Goal: Information Seeking & Learning: Learn about a topic

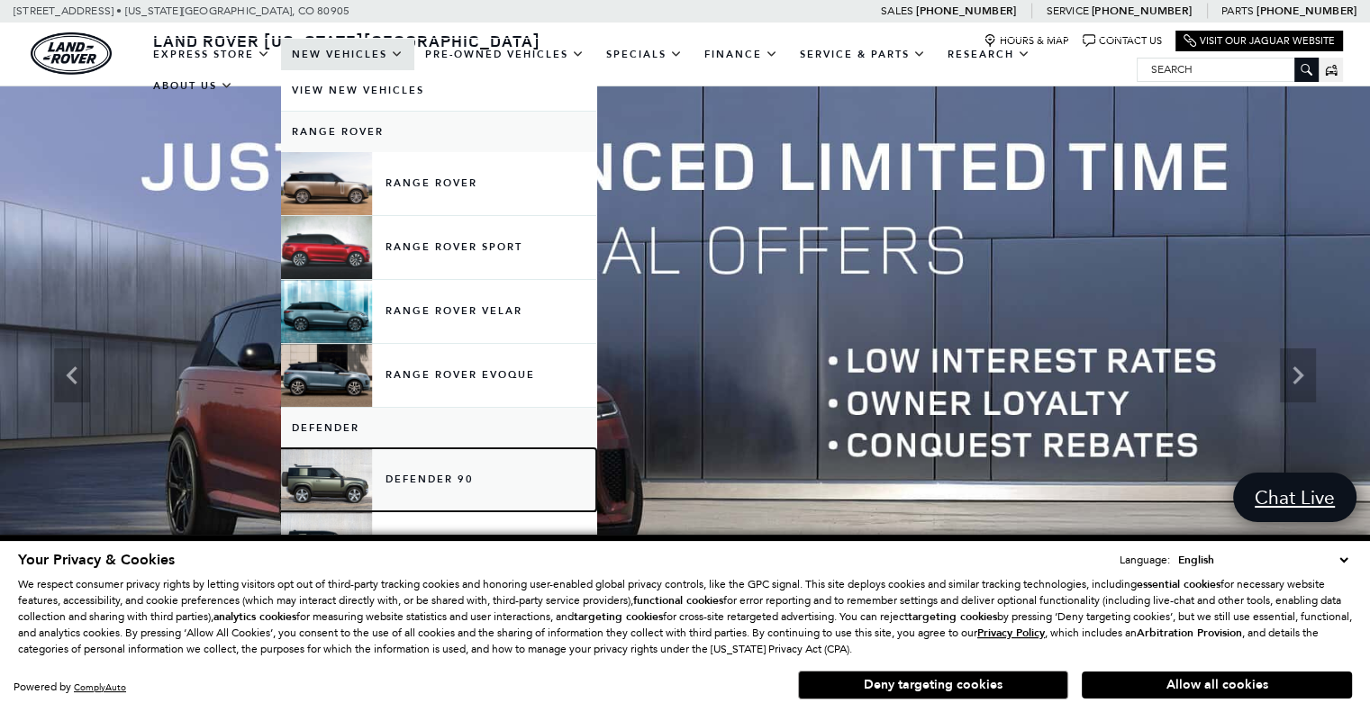
click at [414, 492] on link "Defender 90" at bounding box center [438, 479] width 315 height 63
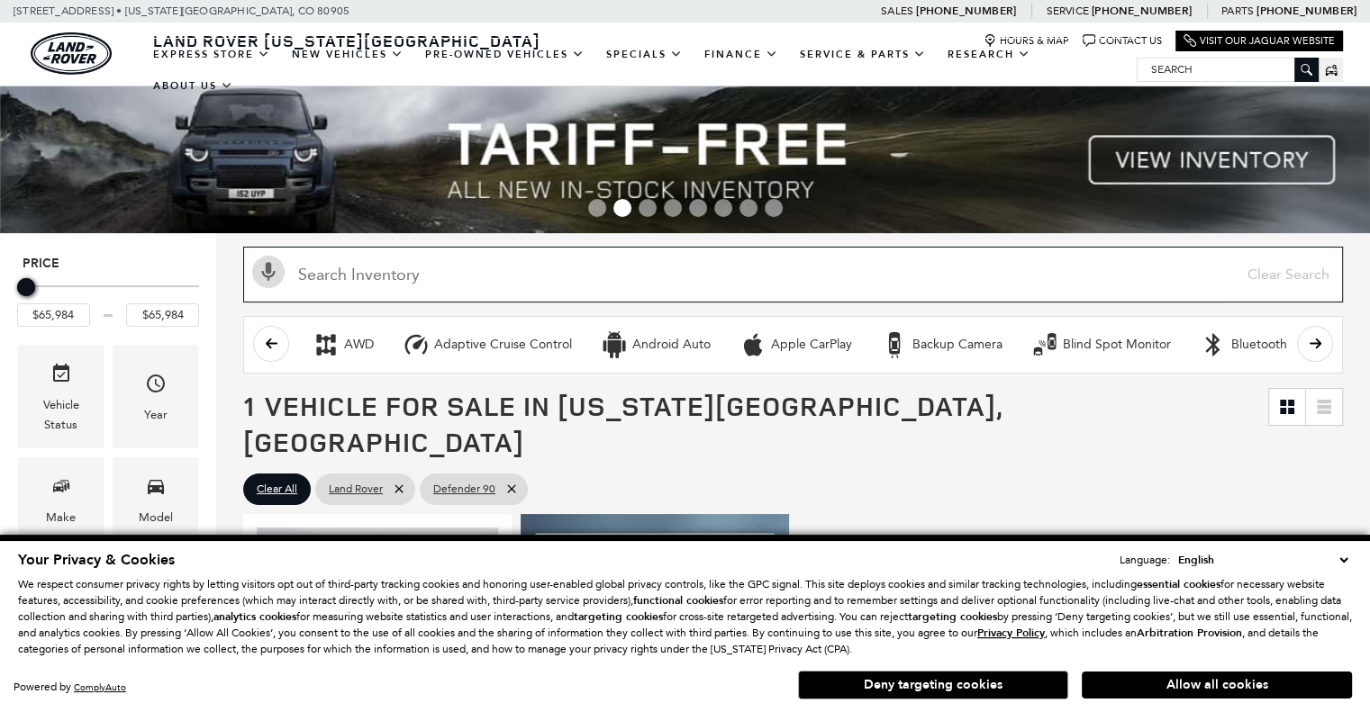
click at [474, 269] on input "text" at bounding box center [792, 275] width 1099 height 56
type input "202"
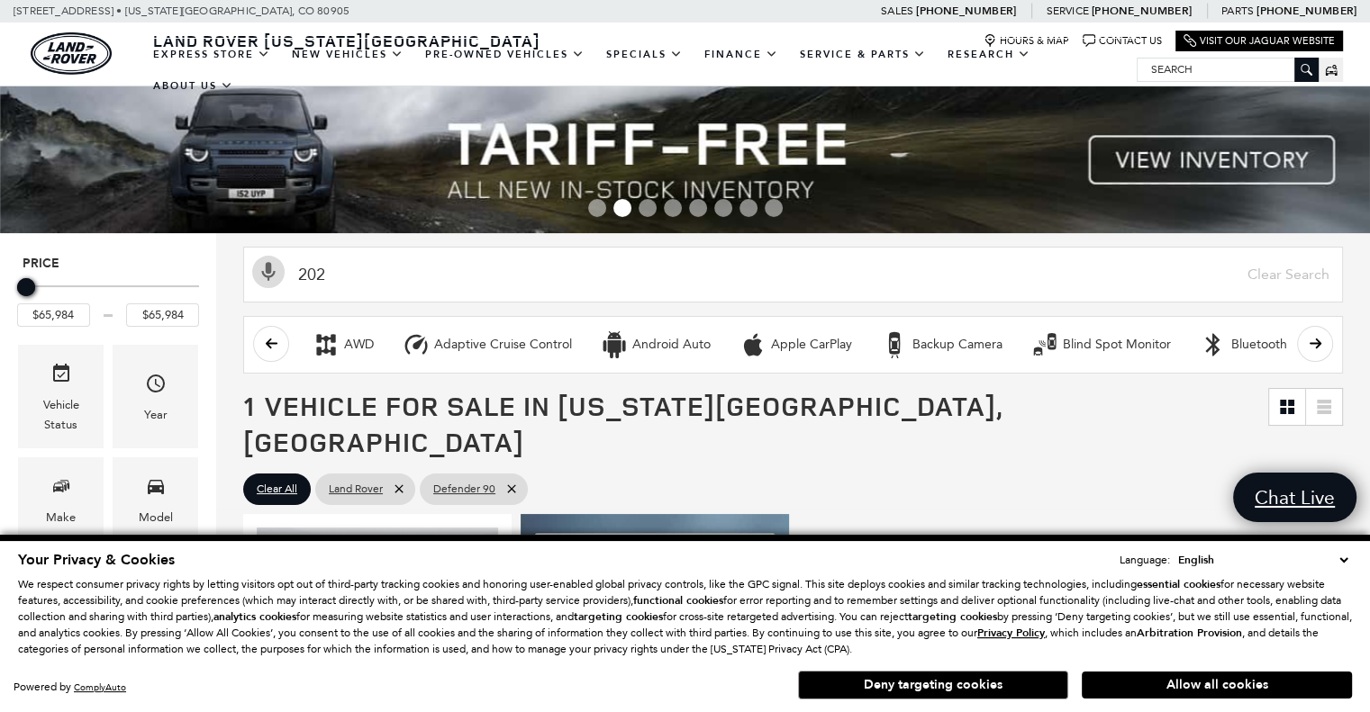
click button "Allow all cookies" at bounding box center [1216, 685] width 270 height 27
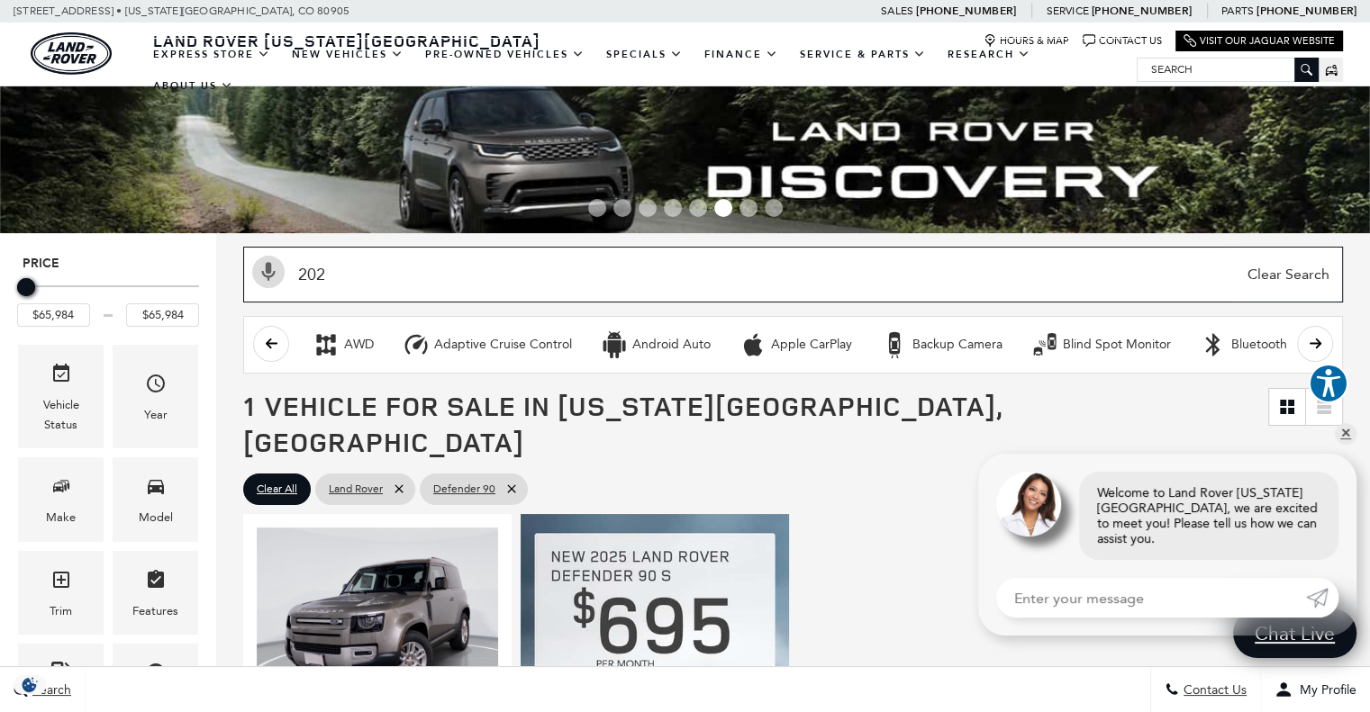
click at [367, 269] on input "202" at bounding box center [792, 275] width 1099 height 56
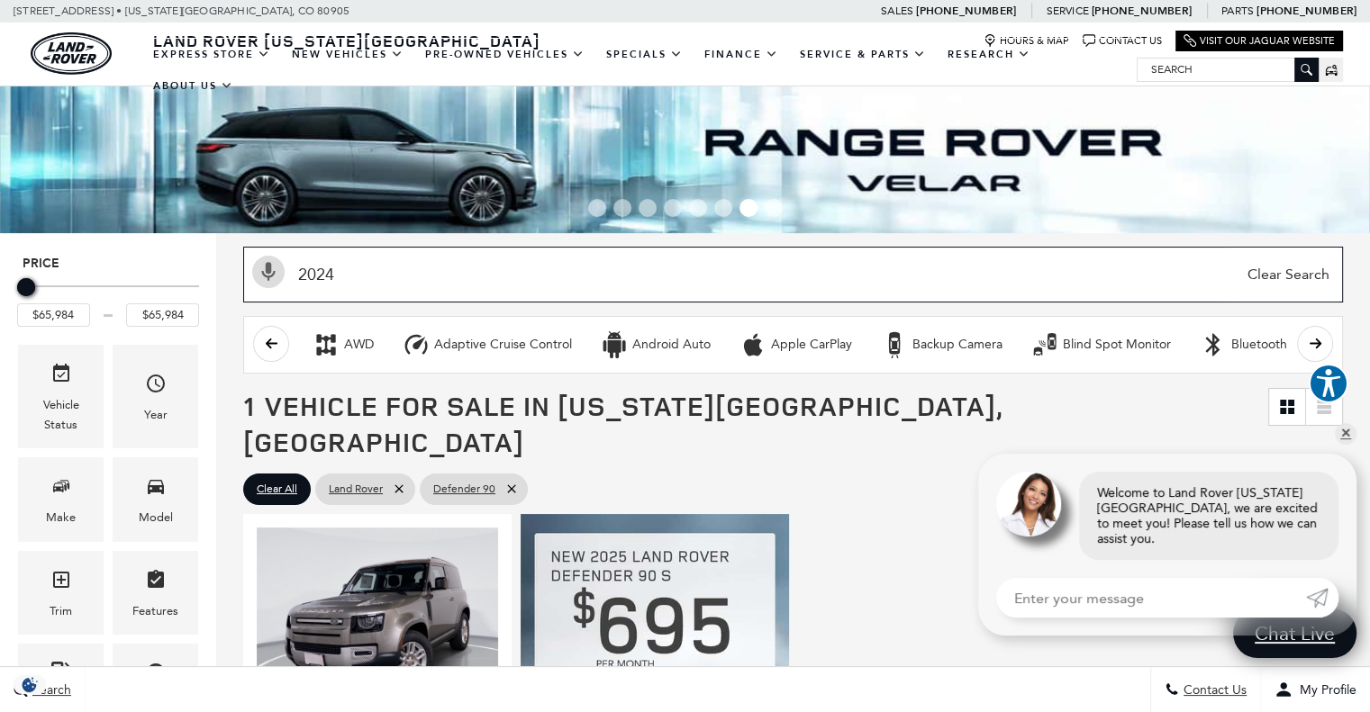
type input "2024"
